Goal: Contribute content

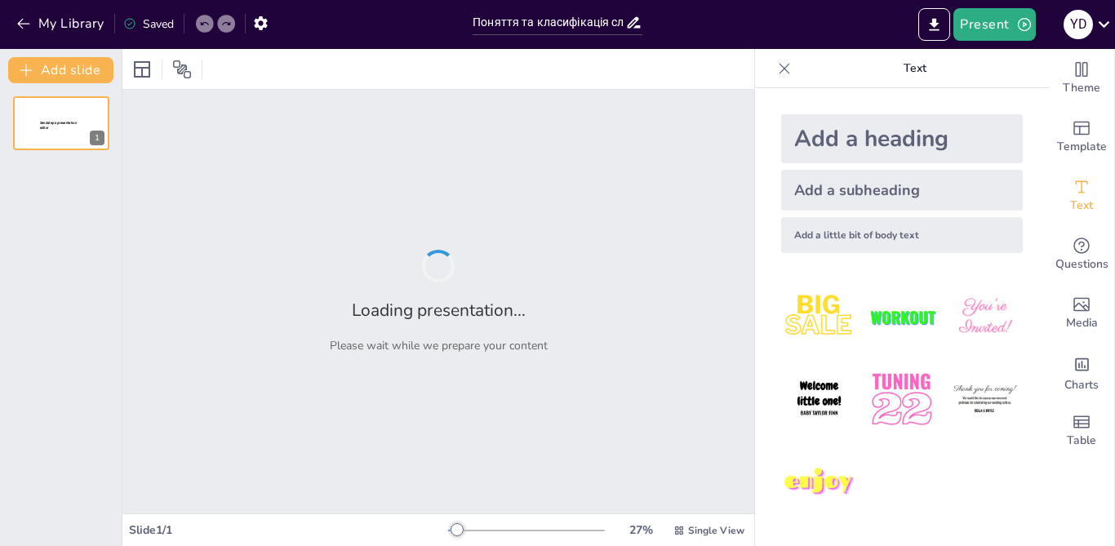
type input "Поняття та класифікація слідів у криміналістиці"
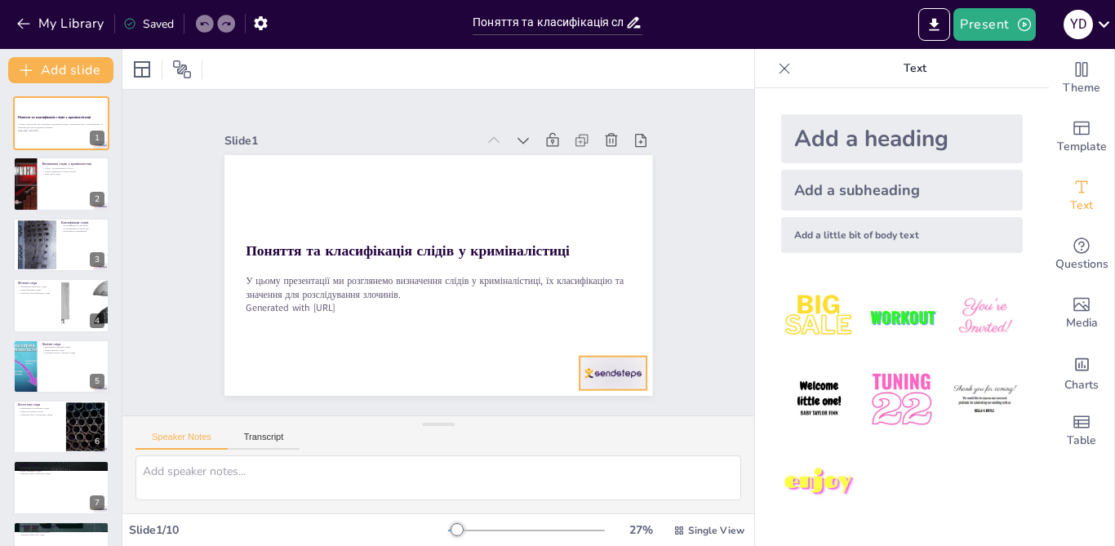
click at [587, 405] on div at bounding box center [549, 434] width 75 height 58
click at [591, 383] on icon at bounding box center [581, 393] width 20 height 20
click at [56, 190] on div at bounding box center [61, 184] width 98 height 55
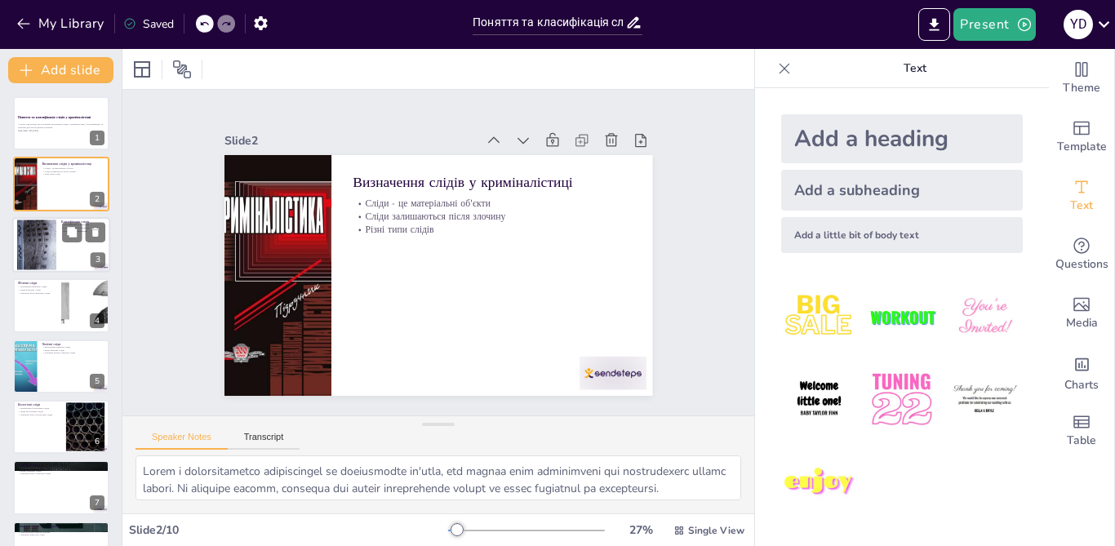
click at [55, 242] on div at bounding box center [36, 244] width 39 height 73
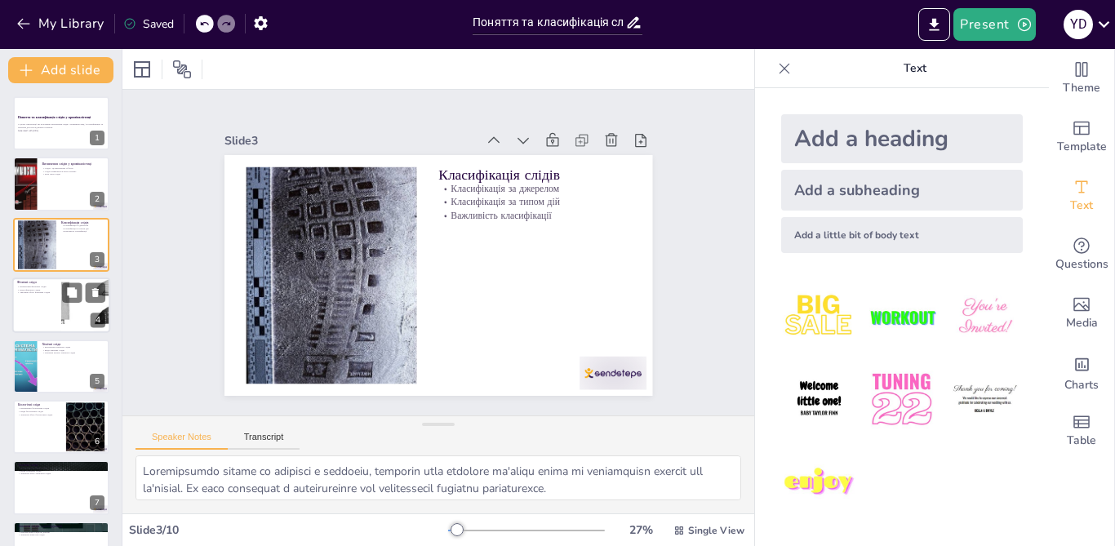
click at [51, 312] on div at bounding box center [61, 304] width 98 height 55
type textarea "Фізичні сліди є матеріальними доказами, які можуть бути використані для встанов…"
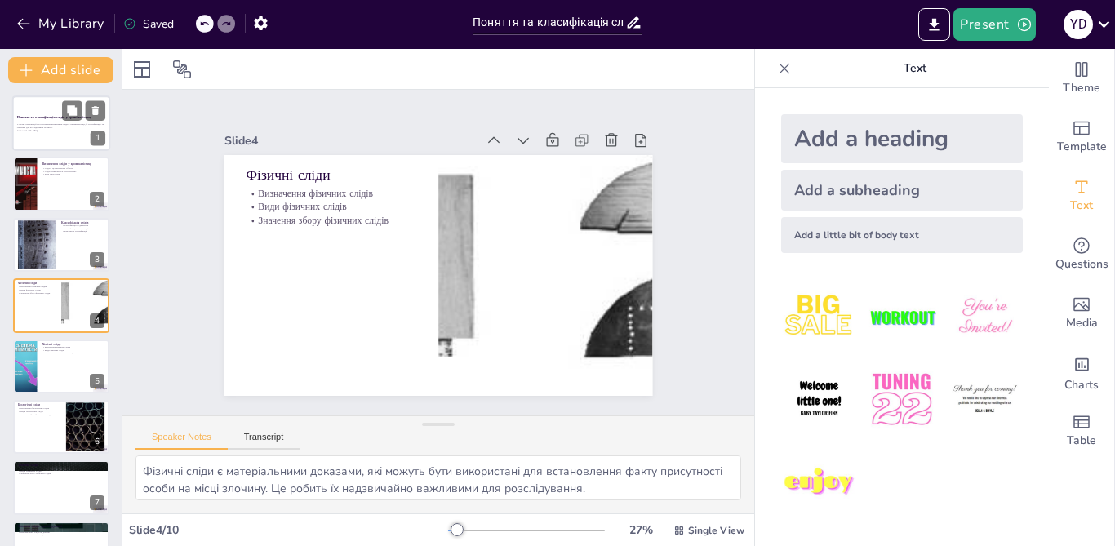
click at [60, 126] on p "У цьому презентації ми розглянемо визначення слідів у криміналістиці, їх класиф…" at bounding box center [61, 126] width 88 height 6
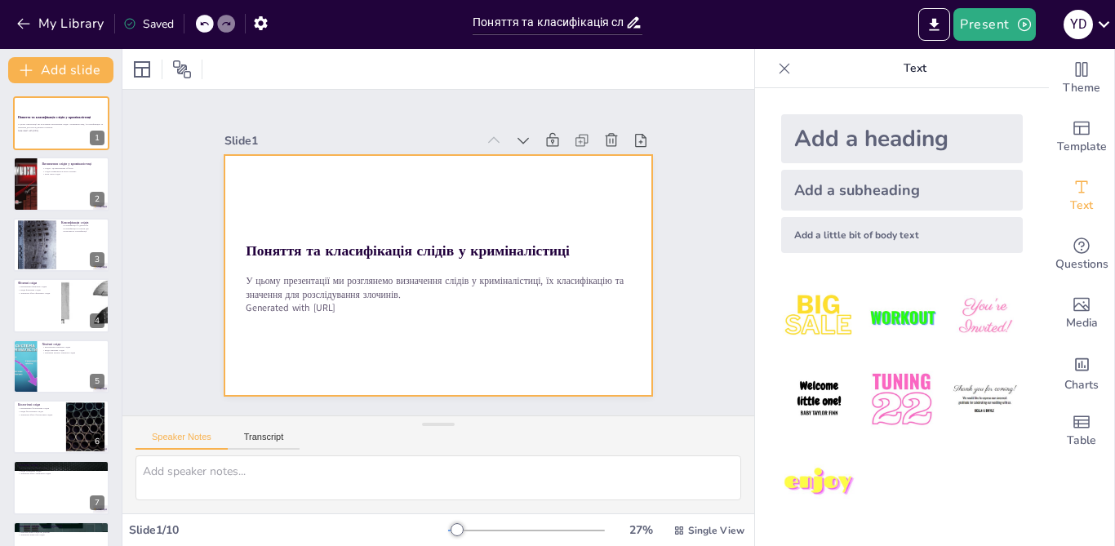
click at [485, 203] on div at bounding box center [425, 234] width 488 height 446
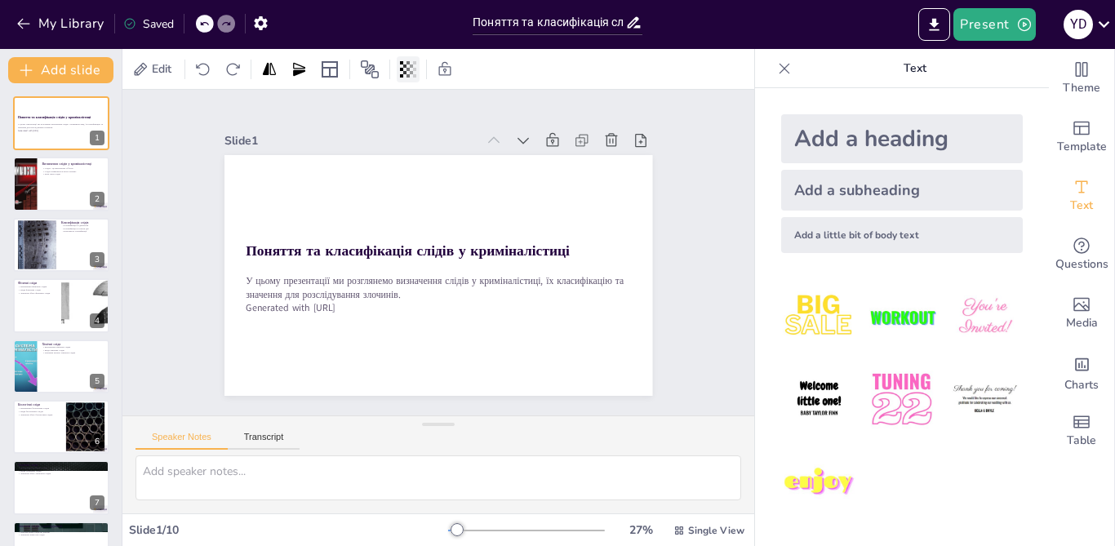
click at [405, 79] on div at bounding box center [408, 69] width 23 height 26
type input "100"
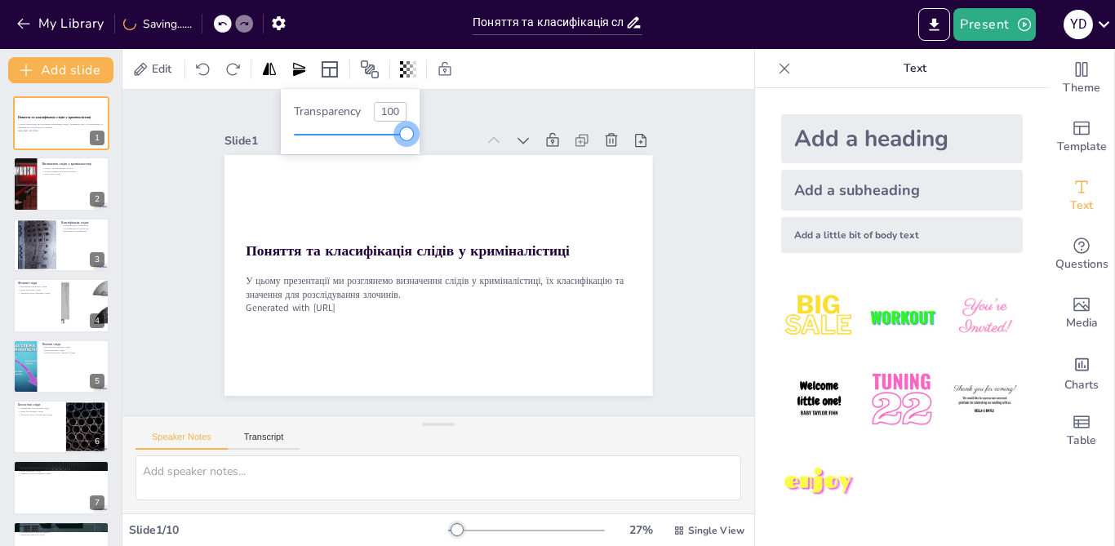
drag, startPoint x: 339, startPoint y: 132, endPoint x: 349, endPoint y: 310, distance: 178.2
click at [443, 144] on body "My Library Saving...... Поняття та класифікація слідів у криміналістиці Present…" at bounding box center [557, 273] width 1115 height 546
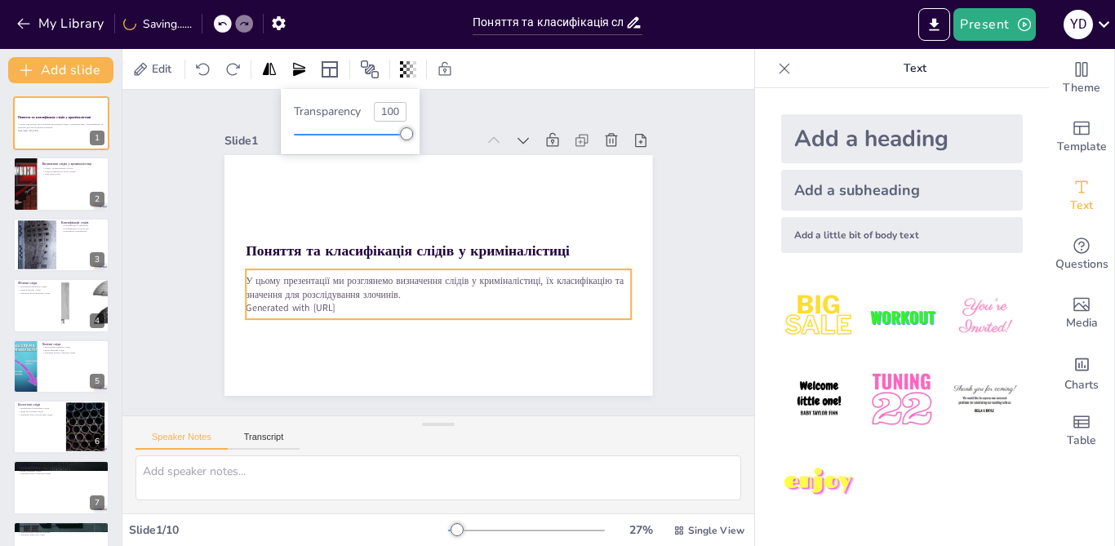
click at [331, 305] on p "Generated with [URL]" at bounding box center [411, 300] width 340 height 204
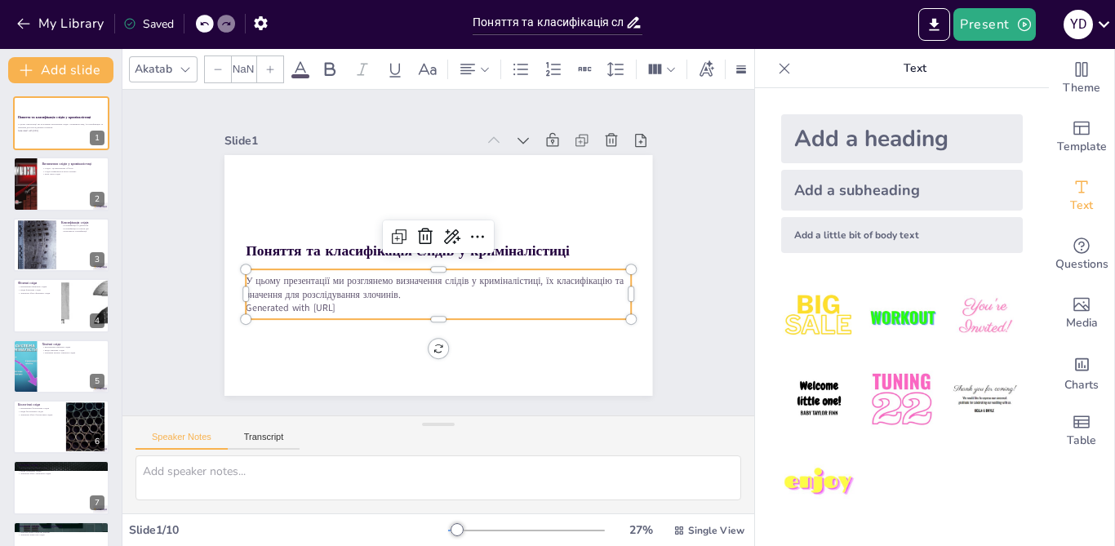
type input "32"
click at [334, 301] on p "Generated with [URL]" at bounding box center [401, 212] width 295 height 268
